Goal: Task Accomplishment & Management: Manage account settings

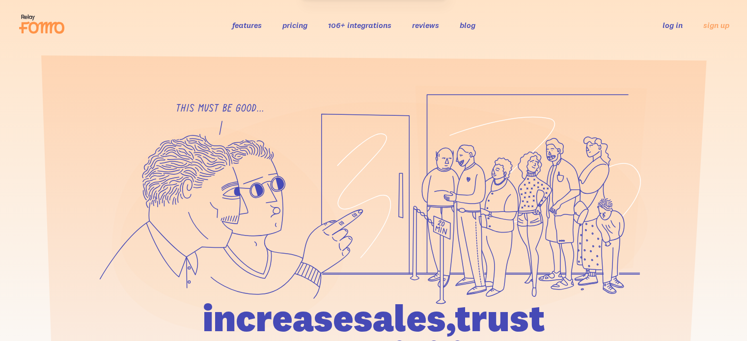
click at [674, 24] on link "log in" at bounding box center [673, 25] width 20 height 10
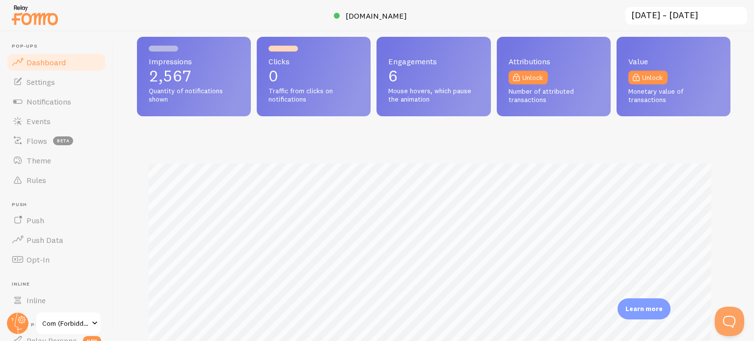
scroll to position [147, 0]
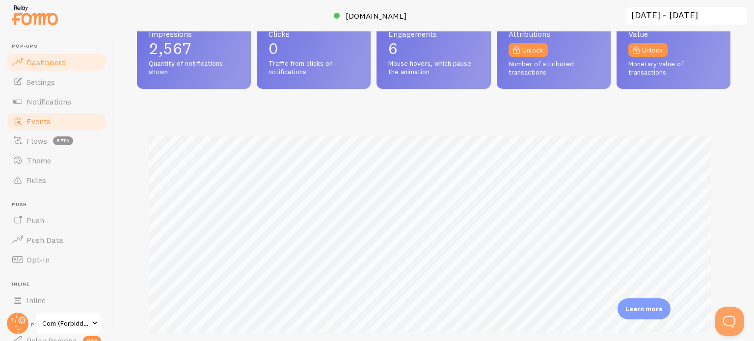
click at [55, 129] on link "Events" at bounding box center [56, 121] width 101 height 20
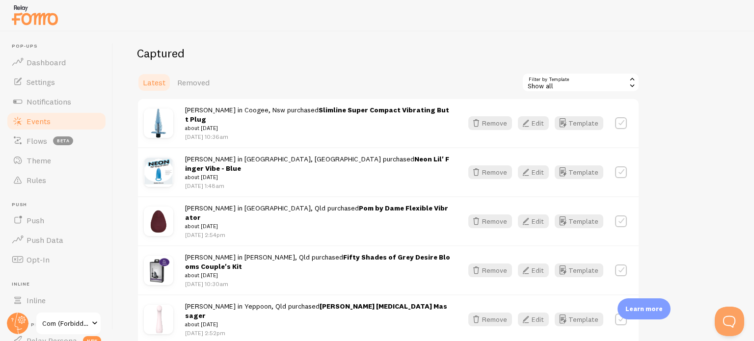
scroll to position [196, 0]
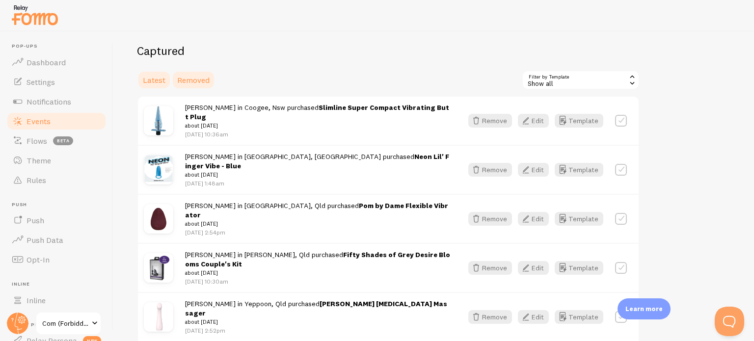
click at [191, 83] on span "Removed" at bounding box center [193, 80] width 32 height 10
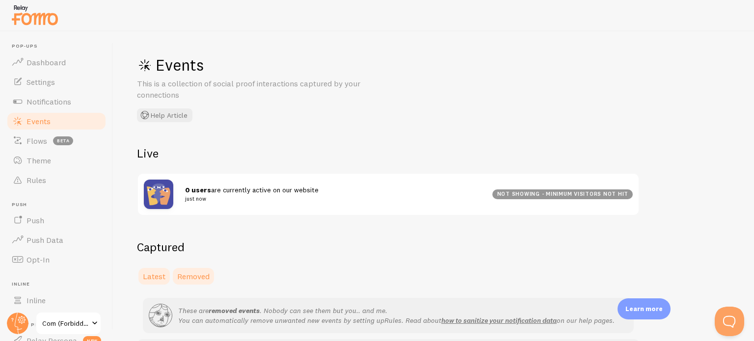
click at [161, 275] on span "Latest" at bounding box center [154, 277] width 23 height 10
